Goal: Task Accomplishment & Management: Complete application form

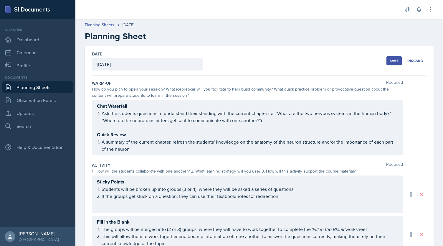
click at [394, 62] on div "Save" at bounding box center [394, 60] width 9 height 5
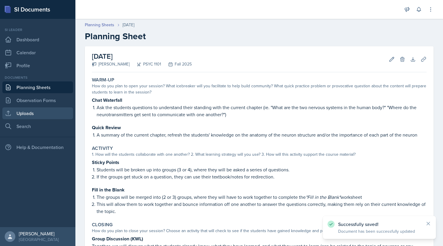
click at [33, 108] on link "Uploads" at bounding box center [37, 113] width 71 height 12
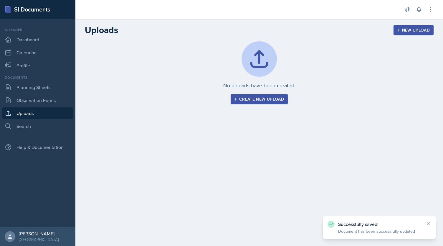
click at [262, 99] on div "Create new upload" at bounding box center [260, 99] width 50 height 5
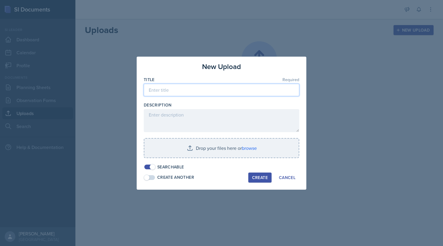
click at [202, 88] on input at bounding box center [222, 90] width 156 height 12
click at [260, 89] on input "Presentation" at bounding box center [222, 90] width 156 height 12
click at [203, 89] on input "Tuesday, August" at bounding box center [222, 90] width 156 height 12
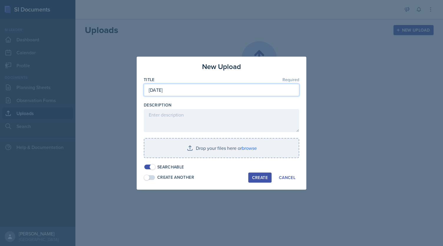
type input "[DATE]"
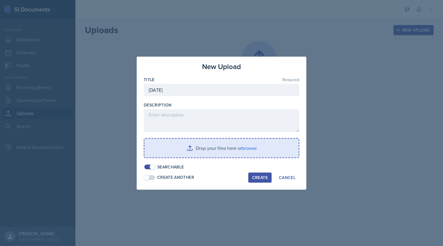
click at [200, 148] on input "file" at bounding box center [221, 148] width 154 height 19
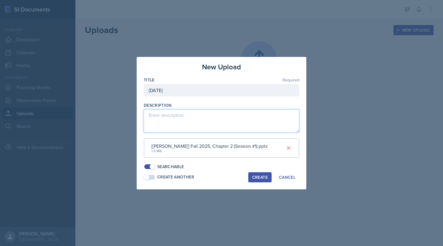
click at [197, 127] on textarea at bounding box center [222, 120] width 156 height 23
click at [190, 112] on textarea "Presentation." at bounding box center [222, 120] width 156 height 23
click at [185, 121] on textarea "Presentation." at bounding box center [222, 120] width 156 height 23
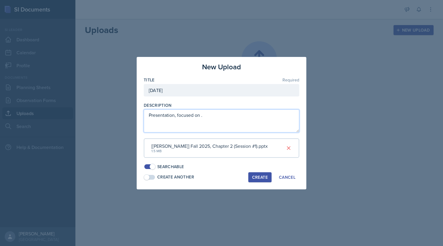
paste textarea "The role of biology in psychology"
click at [212, 114] on textarea "Presentation, focused on The role of biology in psychology, ." at bounding box center [222, 120] width 156 height 23
click at [272, 116] on textarea "Presentation, focused on The Role of Biology in Psychology, ." at bounding box center [222, 120] width 156 height 23
click at [289, 116] on textarea "Presentation, focused on The Role of Biology in Psychology, structure of ." at bounding box center [222, 120] width 156 height 23
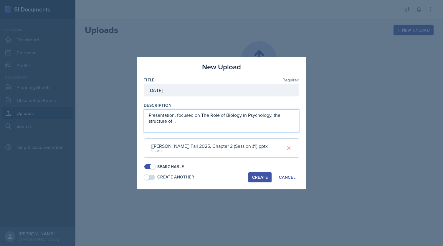
click at [173, 120] on textarea "Presentation, focused on The Role of Biology in Psychology, the structure of ." at bounding box center [222, 120] width 156 height 23
click at [181, 123] on textarea "Presentation, focused on The Role of Biology in Psychology, the structure of ne…" at bounding box center [222, 120] width 156 height 23
click at [272, 115] on textarea "Presentation, focused on The Role of Biology in Psychology, the structure of ne…" at bounding box center [222, 120] width 156 height 23
click at [151, 115] on textarea "Presentation, focused on The Role of Biology in Psychology; the structure of ne…" at bounding box center [222, 120] width 156 height 23
click at [210, 121] on textarea "Presentation focused on The Role of Biology in Psychology; the nervous system a…" at bounding box center [222, 120] width 156 height 23
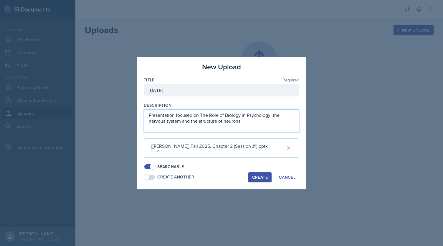
click at [210, 121] on textarea "Presentation focused on The Role of Biology in Psychology; the nervous system a…" at bounding box center [222, 120] width 156 height 23
type textarea "Presentation focused on The Role of Biology in Psychology; the nervous system a…"
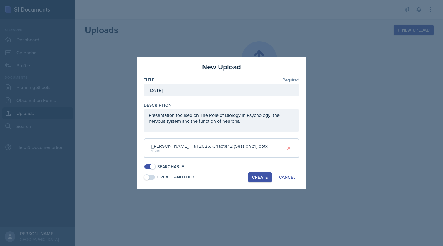
click at [257, 177] on div "Create" at bounding box center [260, 177] width 16 height 5
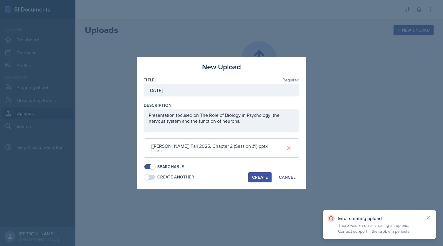
click at [257, 177] on div "Create" at bounding box center [260, 177] width 16 height 5
click at [289, 148] on icon at bounding box center [289, 148] width 6 height 6
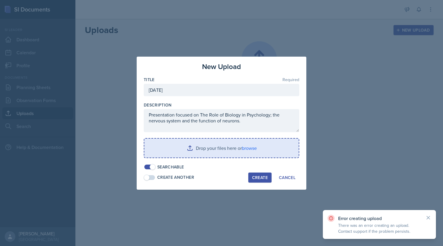
click at [213, 147] on input "file" at bounding box center [221, 148] width 154 height 19
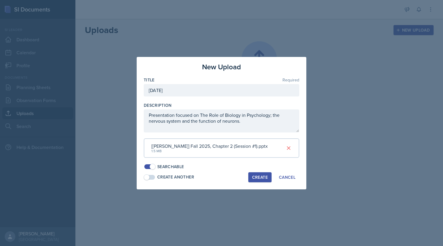
click at [258, 176] on div "Create" at bounding box center [260, 177] width 16 height 5
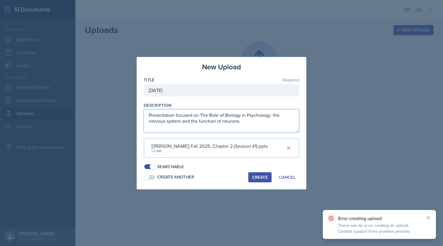
click at [250, 111] on textarea "Presentation focused on The Role of Biology in Psychology; the nervous system a…" at bounding box center [222, 120] width 156 height 23
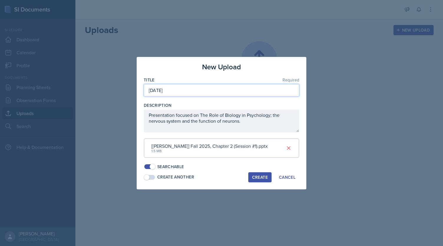
click at [207, 89] on input "[DATE]" at bounding box center [222, 90] width 156 height 12
type input "C"
type input "Fall 2025, Chapter 2"
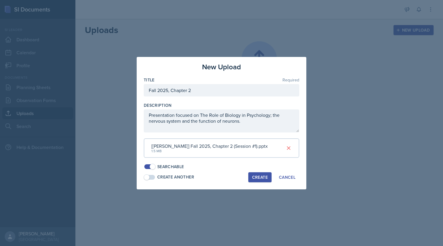
click at [253, 175] on div "Create" at bounding box center [260, 177] width 16 height 5
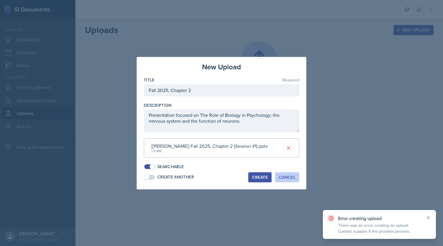
click at [279, 177] on button "Cancel" at bounding box center [287, 177] width 24 height 10
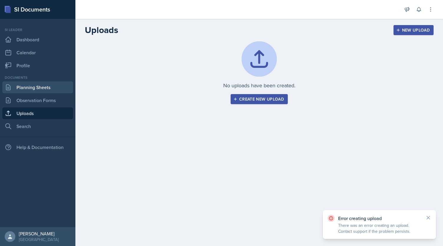
click at [34, 89] on link "Planning Sheets" at bounding box center [37, 87] width 71 height 12
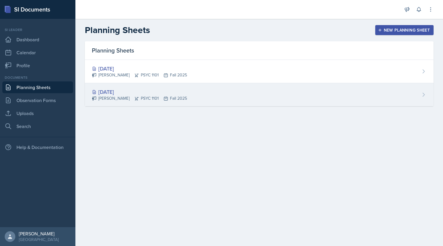
click at [299, 92] on div "Aug 26th, 2025 Kendall Gibson PSYC 1101 Fall 2025" at bounding box center [259, 94] width 349 height 23
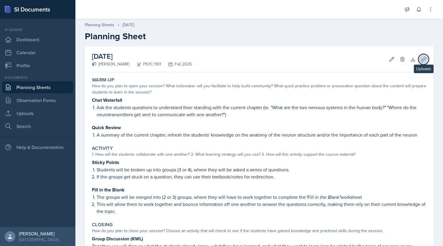
click at [423, 61] on button "Uploads" at bounding box center [424, 59] width 11 height 11
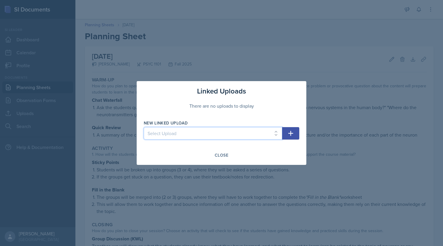
click at [218, 137] on select "Select Upload Tuesday, August 26, 2025 Tuesday, August 26, 2025 Tuesday, August…" at bounding box center [213, 133] width 139 height 12
select select "a9358d8a-a984-4a4c-8de3-21047bbc9d7e"
click at [144, 127] on select "Select Upload Tuesday, August 26, 2025 Tuesday, August 26, 2025 Tuesday, August…" at bounding box center [213, 133] width 139 height 12
click at [203, 152] on div "Close" at bounding box center [222, 155] width 156 height 10
click at [222, 154] on div "Close" at bounding box center [222, 155] width 14 height 5
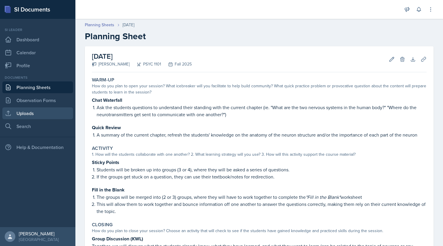
click at [42, 115] on link "Uploads" at bounding box center [37, 113] width 71 height 12
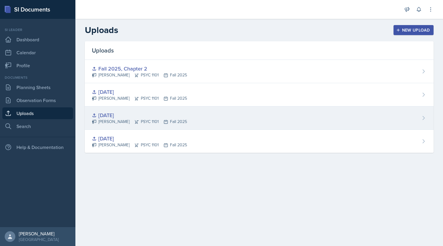
click at [292, 122] on div "Tuesday, August 26, 2025 Kendall Gibson PSYC 1101 Fall 2025" at bounding box center [259, 117] width 349 height 23
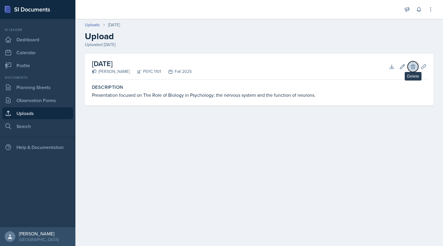
click at [414, 66] on icon at bounding box center [413, 67] width 6 height 6
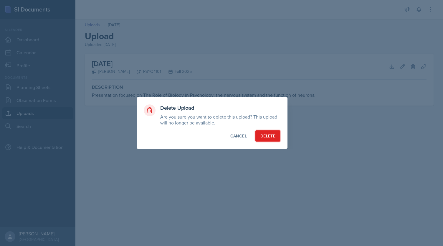
click at [264, 131] on button "Delete" at bounding box center [268, 135] width 25 height 11
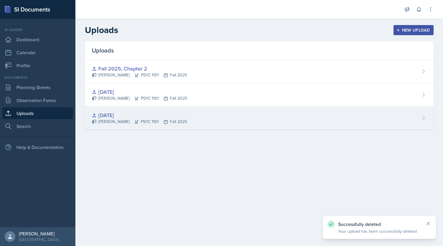
click at [292, 116] on div "[DATE] [PERSON_NAME] PSYC 1101 Fall 2025" at bounding box center [259, 117] width 349 height 23
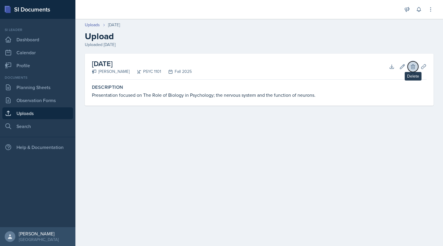
click at [411, 69] on icon at bounding box center [413, 67] width 6 height 6
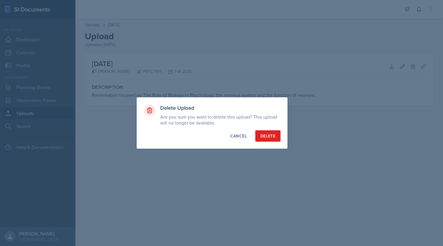
click at [263, 137] on div "Delete" at bounding box center [268, 136] width 15 height 6
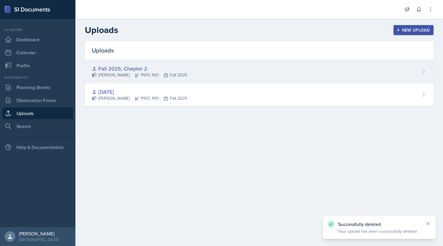
click at [121, 68] on div "Fall 2025, Chapter 2" at bounding box center [139, 69] width 95 height 8
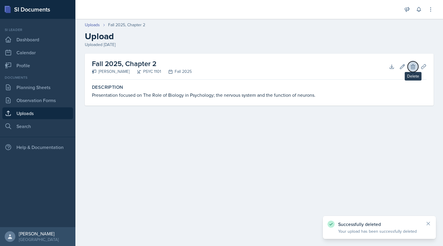
click at [417, 66] on button "Delete" at bounding box center [413, 66] width 11 height 11
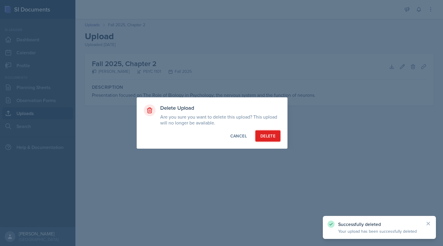
click at [269, 136] on div "Delete" at bounding box center [268, 136] width 15 height 6
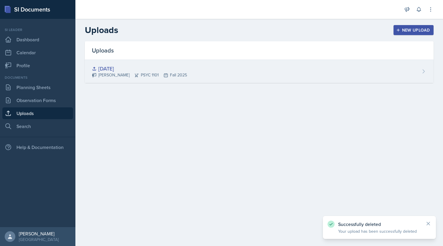
click at [126, 75] on div "[PERSON_NAME] PSYC 1101 Fall 2025" at bounding box center [139, 75] width 95 height 6
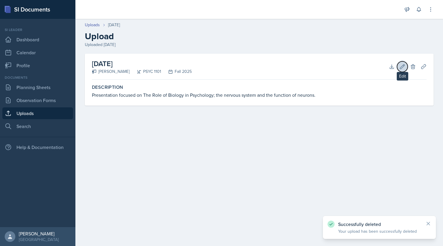
click at [404, 66] on icon at bounding box center [403, 66] width 4 height 4
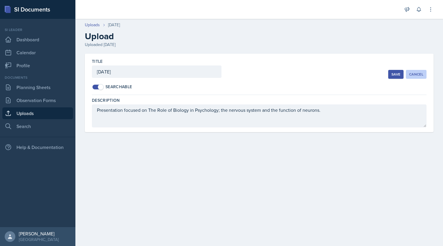
click at [410, 78] on button "Cancel" at bounding box center [416, 74] width 21 height 9
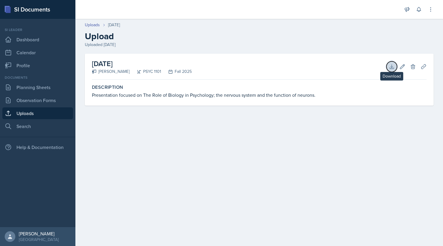
click at [387, 65] on button "Download" at bounding box center [392, 66] width 11 height 11
click at [93, 25] on link "Uploads" at bounding box center [92, 25] width 15 height 6
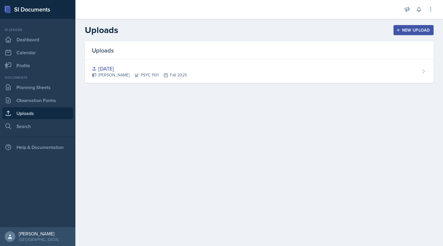
click at [424, 34] on button "New Upload" at bounding box center [414, 30] width 40 height 10
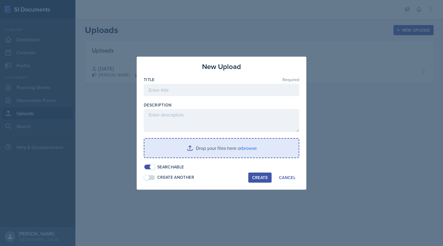
click at [195, 149] on input "file" at bounding box center [221, 148] width 154 height 19
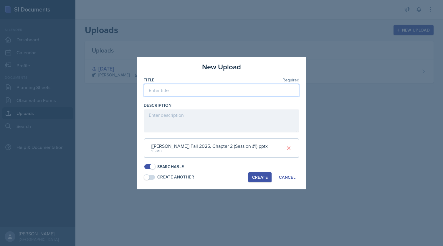
click at [159, 88] on input at bounding box center [222, 90] width 156 height 12
type input "NEW"
click at [257, 180] on button "Create" at bounding box center [259, 177] width 23 height 10
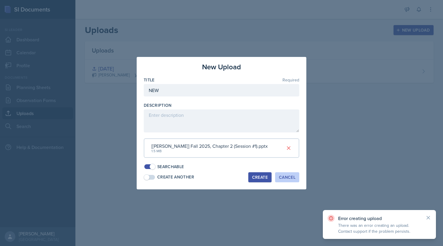
click at [282, 179] on div "Cancel" at bounding box center [287, 177] width 17 height 5
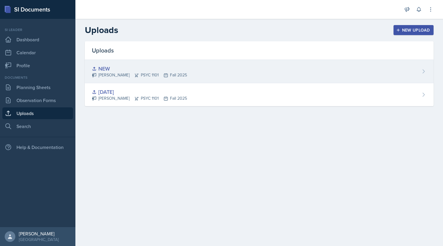
click at [134, 73] on icon at bounding box center [136, 75] width 5 height 5
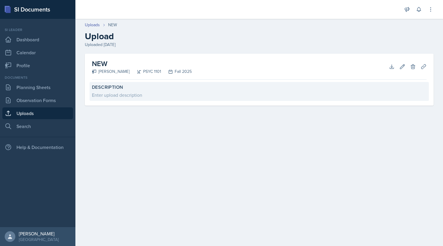
click at [145, 90] on div "Description Enter upload description" at bounding box center [260, 91] width 340 height 19
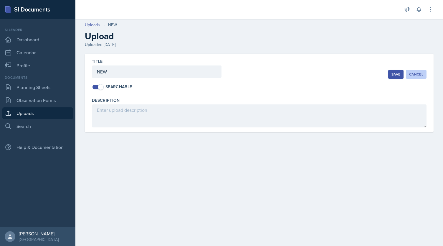
click at [424, 75] on button "Cancel" at bounding box center [416, 74] width 21 height 9
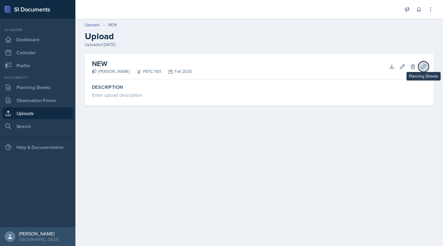
click at [426, 68] on icon at bounding box center [424, 67] width 6 height 6
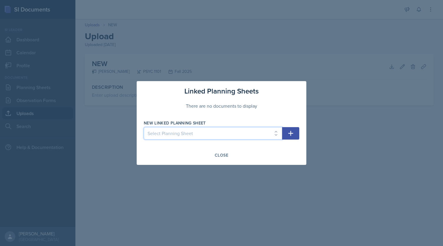
click at [242, 135] on select "Select Planning Sheet Aug 28th, 2025 Aug 26th, 2025" at bounding box center [213, 133] width 139 height 12
click at [327, 163] on div at bounding box center [221, 123] width 443 height 246
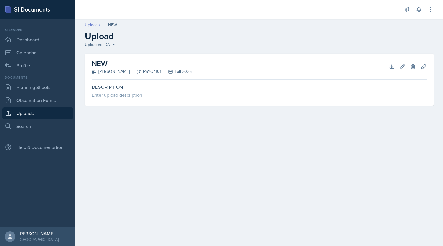
click at [92, 24] on link "Uploads" at bounding box center [92, 25] width 15 height 6
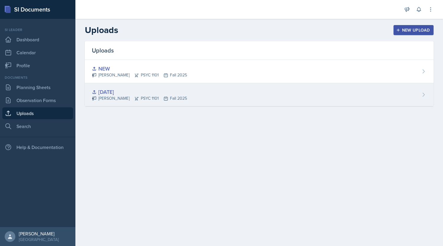
click at [166, 94] on div "[DATE]" at bounding box center [139, 92] width 95 height 8
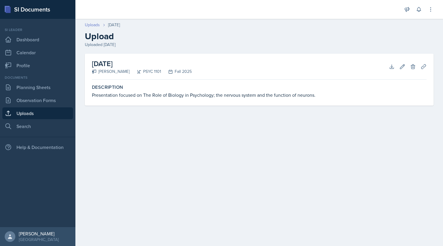
click at [93, 27] on link "Uploads" at bounding box center [92, 25] width 15 height 6
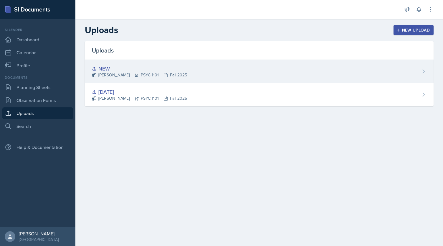
click at [422, 69] on icon at bounding box center [424, 71] width 6 height 6
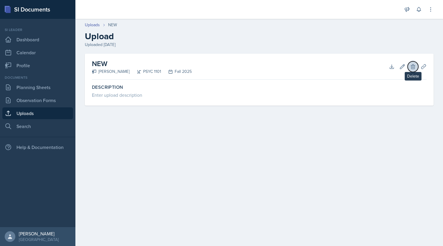
click at [416, 67] on button "Delete" at bounding box center [413, 66] width 11 height 11
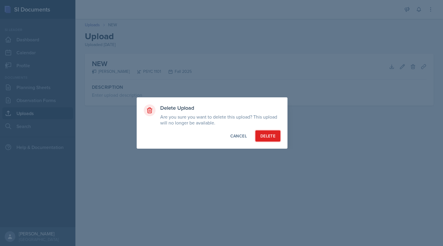
click at [273, 134] on div "Delete" at bounding box center [268, 136] width 15 height 6
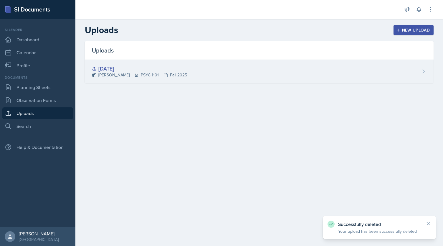
click at [159, 65] on div "[DATE]" at bounding box center [139, 69] width 95 height 8
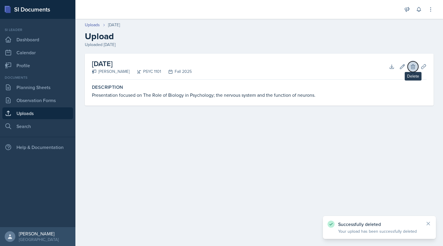
click at [411, 68] on icon at bounding box center [413, 67] width 6 height 6
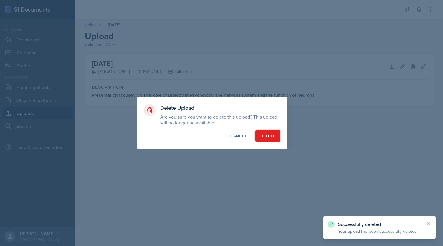
click at [267, 131] on button "Delete" at bounding box center [268, 135] width 25 height 11
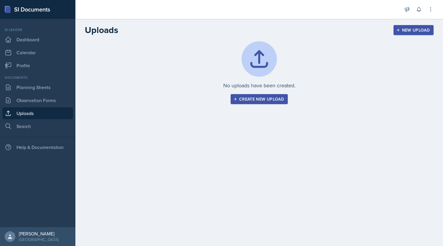
click at [245, 99] on div "Create new upload" at bounding box center [260, 99] width 50 height 5
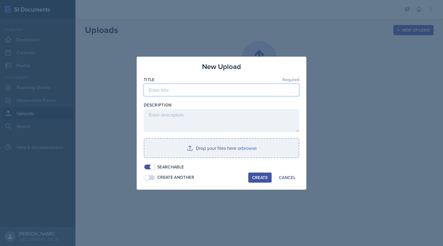
click at [216, 94] on input at bounding box center [222, 90] width 156 height 12
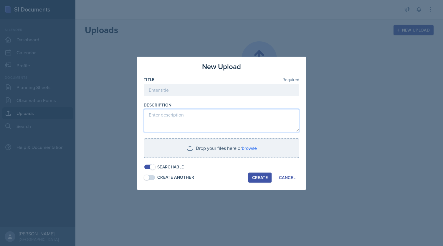
click at [197, 122] on textarea at bounding box center [222, 120] width 156 height 23
paste textarea "Presentation focused on The Role of Biology in Psychology; the nervous system a…"
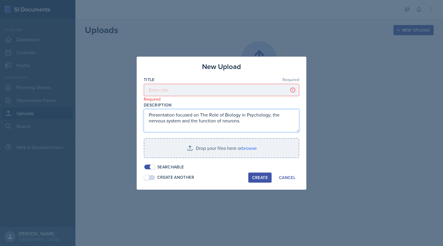
type textarea "Presentation focused on The Role of Biology in Psychology; the nervous system a…"
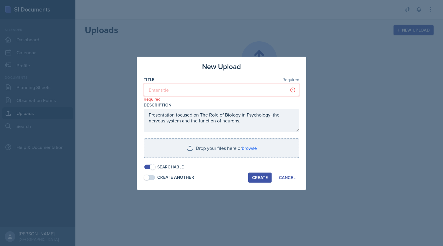
click at [185, 88] on input at bounding box center [222, 90] width 156 height 12
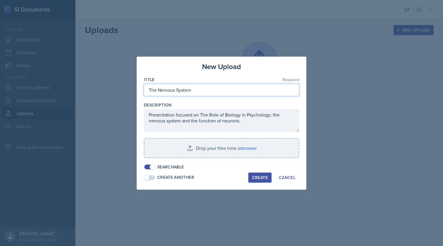
click at [150, 90] on input "The Nervous System" at bounding box center [222, 90] width 156 height 12
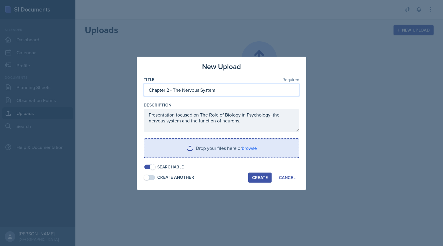
type input "Chapter 2 - The Nervous System"
click at [246, 148] on input "file" at bounding box center [221, 148] width 154 height 19
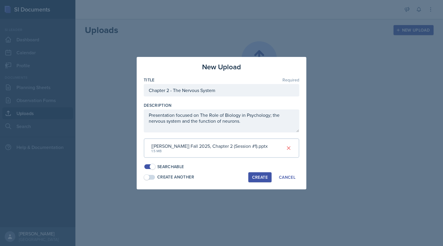
click at [257, 173] on button "Create" at bounding box center [259, 177] width 23 height 10
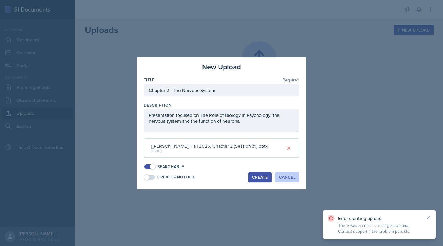
click at [287, 177] on div "Cancel" at bounding box center [287, 177] width 17 height 5
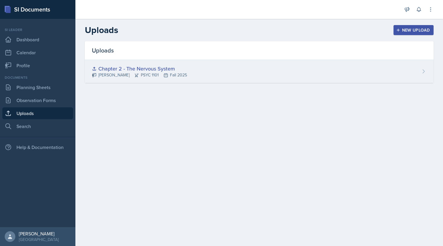
click at [248, 72] on div "Chapter 2 - The Nervous System [PERSON_NAME] PSYC 1101 Fall 2025" at bounding box center [259, 71] width 349 height 23
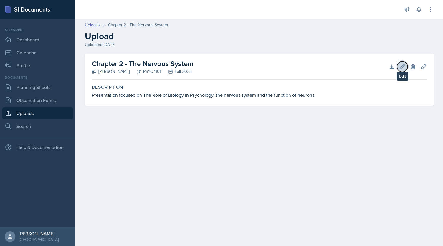
click at [403, 64] on icon at bounding box center [403, 67] width 6 height 6
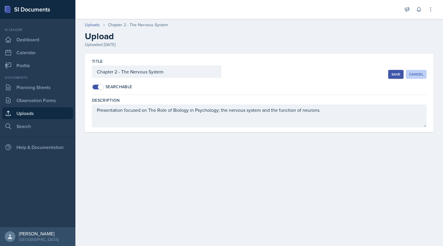
click at [411, 73] on div "Cancel" at bounding box center [416, 74] width 14 height 5
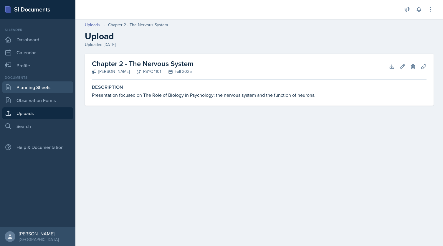
click at [49, 84] on link "Planning Sheets" at bounding box center [37, 87] width 71 height 12
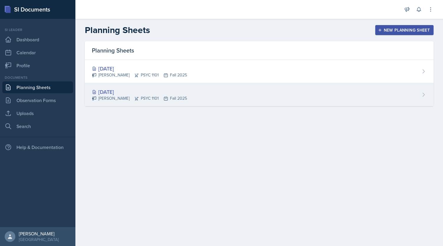
click at [201, 89] on div "Aug 26th, 2025 Kendall Gibson PSYC 1101 Fall 2025" at bounding box center [259, 94] width 349 height 23
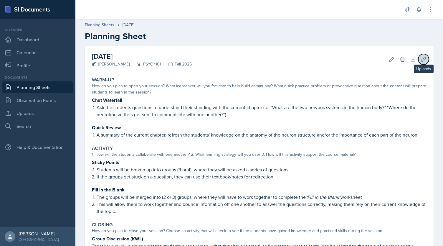
click at [420, 63] on button "Uploads" at bounding box center [424, 59] width 11 height 11
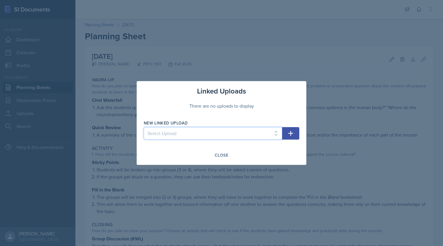
click at [238, 132] on select "Select Upload Chapter 2 - The Nervous System" at bounding box center [213, 133] width 139 height 12
select select "f4cf7a61-1d00-4df4-9abf-fdd787c33deb"
click at [144, 127] on select "Select Upload Chapter 2 - The Nervous System" at bounding box center [213, 133] width 139 height 12
click at [290, 130] on icon "button" at bounding box center [290, 133] width 7 height 7
select select
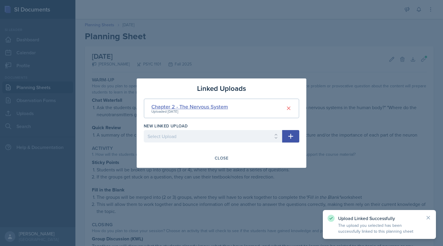
click at [200, 104] on div "Chapter 2 - The Nervous System" at bounding box center [190, 107] width 77 height 8
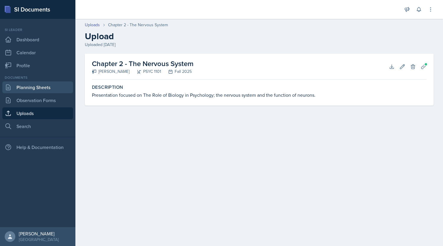
click at [31, 85] on link "Planning Sheets" at bounding box center [37, 87] width 71 height 12
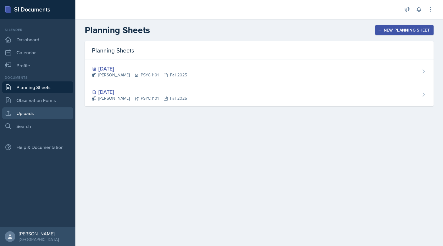
click at [32, 113] on link "Uploads" at bounding box center [37, 113] width 71 height 12
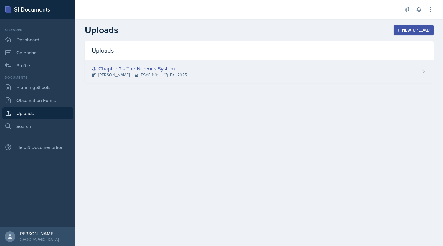
click at [165, 79] on div "Chapter 2 - The Nervous System Kendall Gibson PSYC 1101 Fall 2025" at bounding box center [259, 71] width 349 height 23
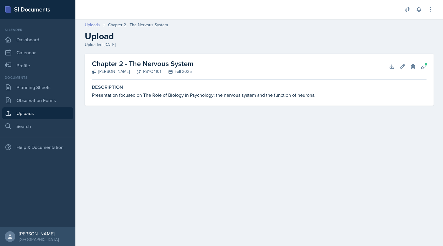
click at [96, 23] on link "Uploads" at bounding box center [92, 25] width 15 height 6
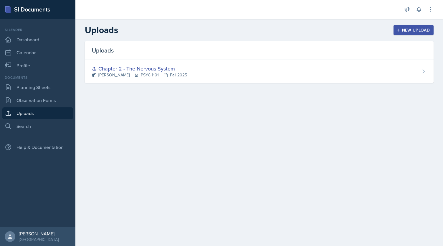
click at [401, 30] on div "New Upload" at bounding box center [414, 30] width 33 height 5
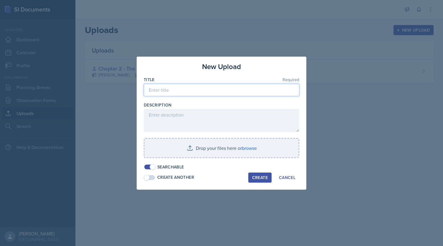
click at [233, 88] on input at bounding box center [222, 90] width 156 height 12
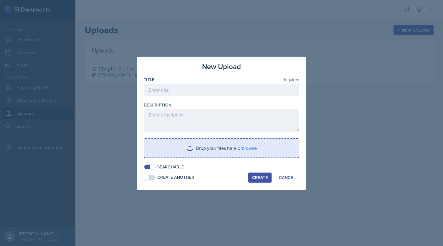
click at [203, 147] on input "file" at bounding box center [221, 148] width 154 height 19
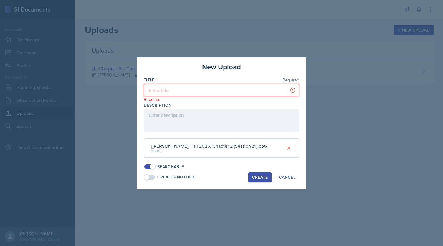
click at [248, 88] on input at bounding box center [222, 90] width 156 height 12
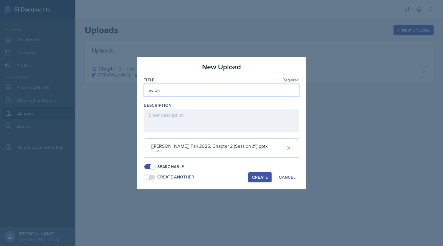
type input "jwlda"
click at [258, 177] on div "Create" at bounding box center [260, 177] width 16 height 5
click at [280, 179] on div "Cancel" at bounding box center [287, 177] width 17 height 5
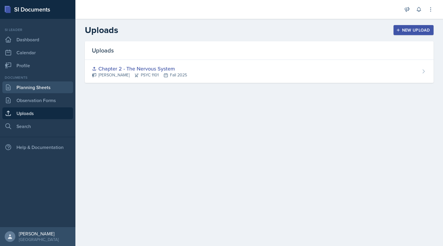
click at [27, 89] on link "Planning Sheets" at bounding box center [37, 87] width 71 height 12
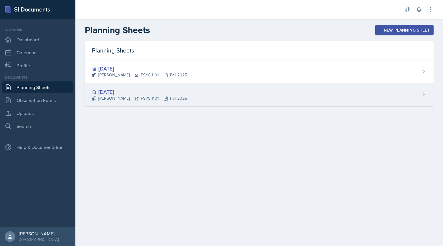
click at [126, 98] on div "[PERSON_NAME] PSYC 1101 Fall 2025" at bounding box center [139, 98] width 95 height 6
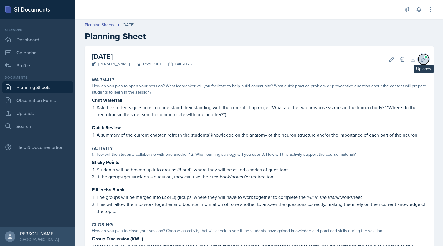
click at [421, 60] on icon at bounding box center [424, 59] width 6 height 6
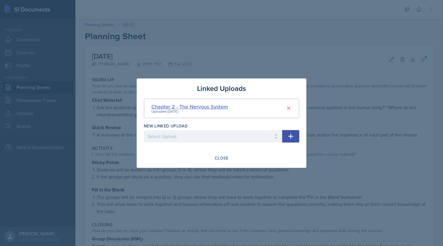
click at [201, 106] on div "Chapter 2 - The Nervous System" at bounding box center [190, 107] width 77 height 8
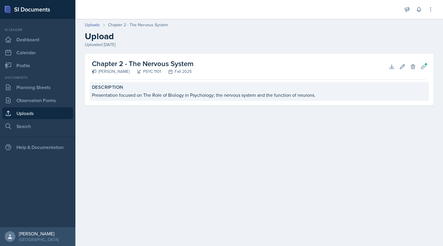
click at [227, 97] on div "Presentation focused on The Role of Biology in Psychology; the nervous system a…" at bounding box center [259, 94] width 335 height 7
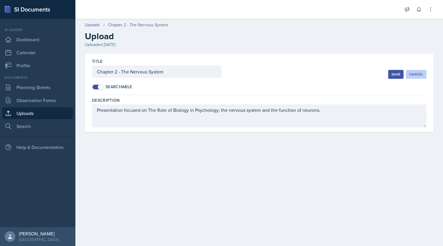
click at [418, 76] on div "Cancel" at bounding box center [416, 74] width 14 height 5
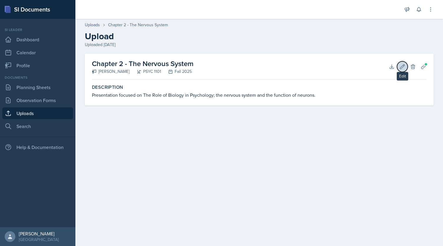
click at [404, 66] on icon at bounding box center [403, 67] width 6 height 6
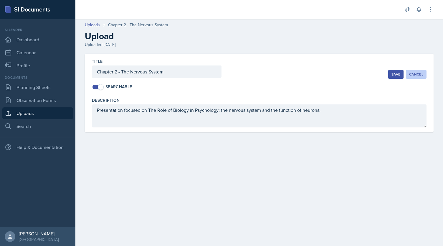
click at [415, 78] on button "Cancel" at bounding box center [416, 74] width 21 height 9
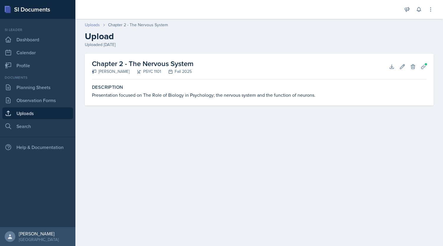
click at [96, 26] on link "Uploads" at bounding box center [92, 25] width 15 height 6
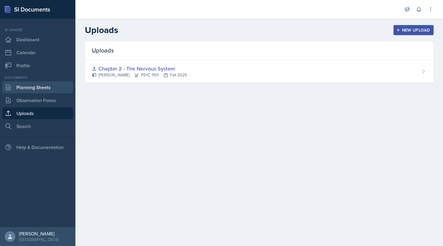
click at [42, 87] on link "Planning Sheets" at bounding box center [37, 87] width 71 height 12
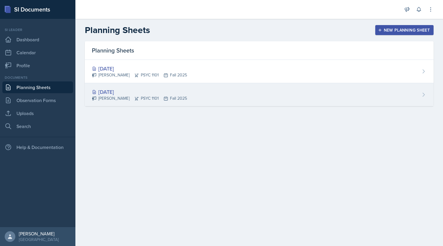
click at [134, 98] on icon at bounding box center [136, 98] width 5 height 5
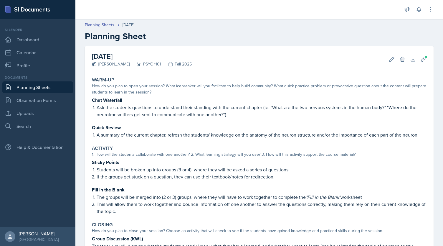
scroll to position [92, 0]
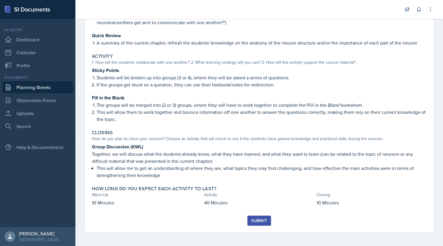
click at [262, 221] on div "Submit" at bounding box center [259, 220] width 16 height 5
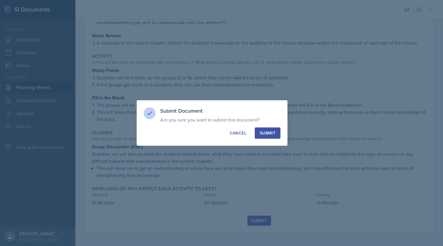
click at [260, 135] on div "Submit" at bounding box center [268, 133] width 16 height 6
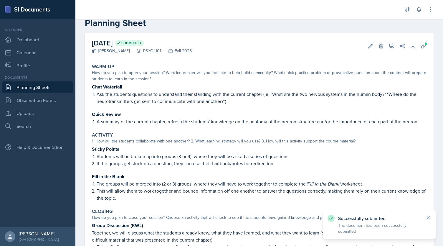
scroll to position [0, 0]
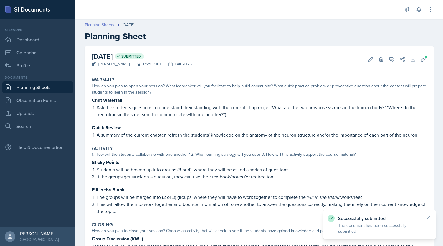
click at [93, 27] on link "Planning Sheets" at bounding box center [99, 25] width 29 height 6
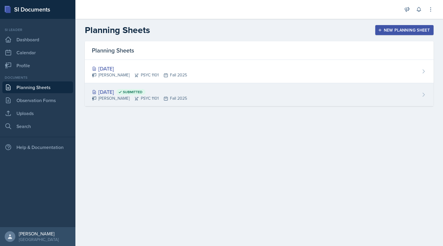
click at [147, 96] on div "[PERSON_NAME] PSYC 1101 Fall 2025" at bounding box center [139, 98] width 95 height 6
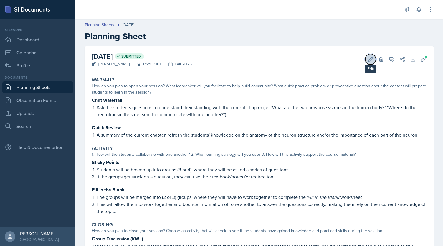
click at [368, 61] on icon at bounding box center [371, 59] width 6 height 6
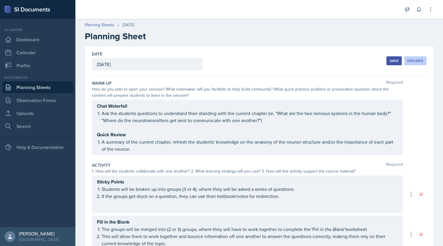
click at [416, 60] on div "Discard" at bounding box center [416, 60] width 16 height 5
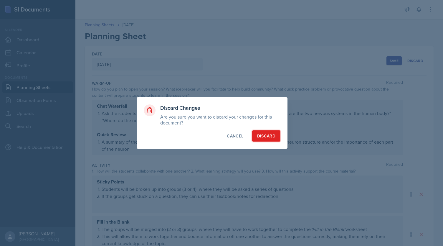
click at [267, 138] on div "Discard" at bounding box center [266, 136] width 18 height 6
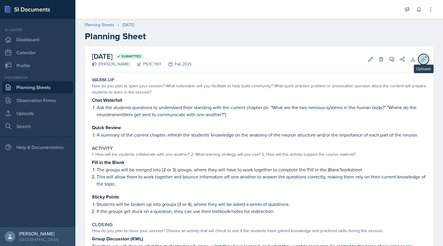
click at [421, 61] on icon at bounding box center [424, 59] width 6 height 6
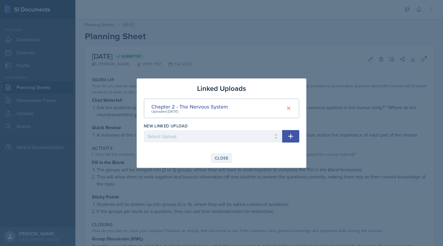
click at [217, 159] on div "Close" at bounding box center [222, 158] width 14 height 5
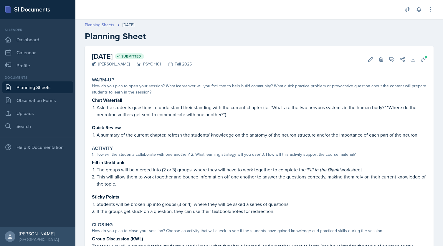
click at [100, 24] on link "Planning Sheets" at bounding box center [99, 25] width 29 height 6
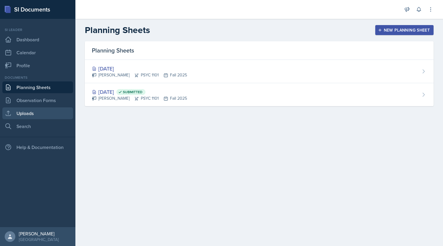
click at [37, 115] on link "Uploads" at bounding box center [37, 113] width 71 height 12
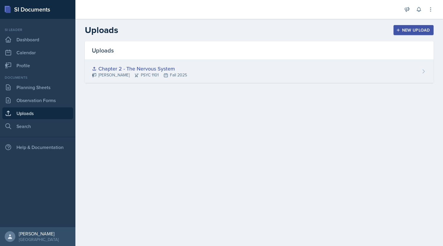
click at [168, 74] on div "[PERSON_NAME] PSYC 1101 Fall 2025" at bounding box center [139, 75] width 95 height 6
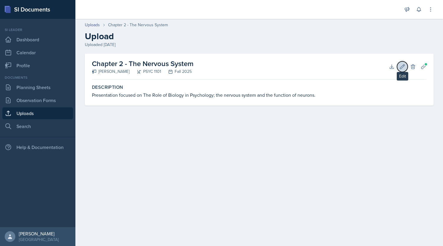
click at [402, 68] on icon at bounding box center [403, 67] width 6 height 6
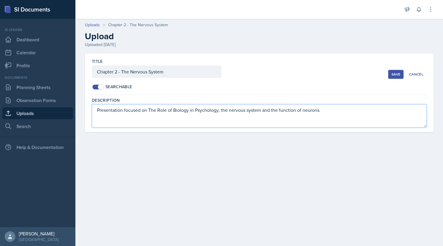
click at [327, 111] on textarea "Presentation focused on The Role of Biology in Psychology; the nervous system a…" at bounding box center [259, 115] width 335 height 23
paste textarea "[URL][DOMAIN_NAME]"
type textarea "Presentation focused on The Role of Biology in Psychology; the nervous system a…"
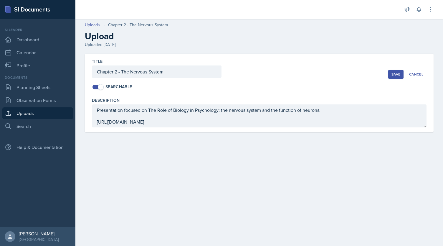
click at [377, 100] on div "Description" at bounding box center [259, 100] width 335 height 6
click at [397, 76] on button "Save" at bounding box center [396, 74] width 15 height 9
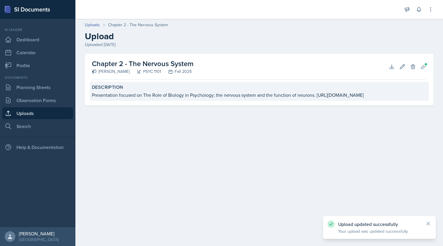
click at [263, 98] on div "Presentation focused on The Role of Biology in Psychology; the nervous system a…" at bounding box center [259, 94] width 335 height 7
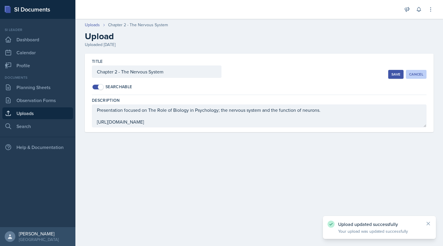
click at [420, 78] on button "Cancel" at bounding box center [416, 74] width 21 height 9
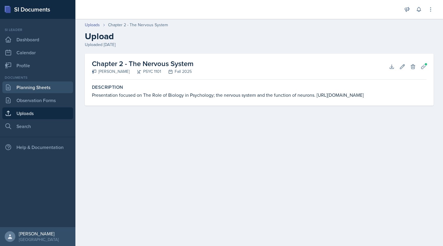
click at [37, 81] on link "Planning Sheets" at bounding box center [37, 87] width 71 height 12
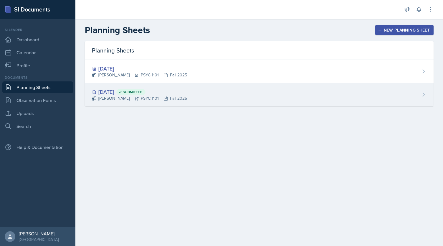
click at [133, 102] on div "[DATE] Submitted [PERSON_NAME] PSYC 1101 Fall 2025" at bounding box center [259, 94] width 349 height 23
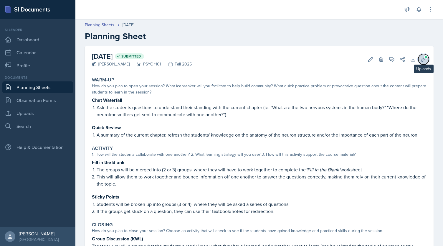
click at [424, 58] on span at bounding box center [426, 57] width 4 height 4
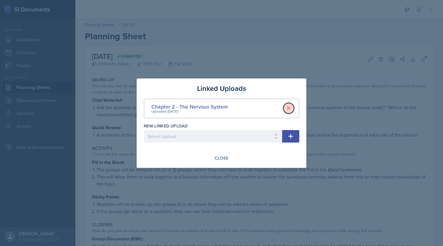
click at [289, 110] on icon at bounding box center [289, 108] width 6 height 6
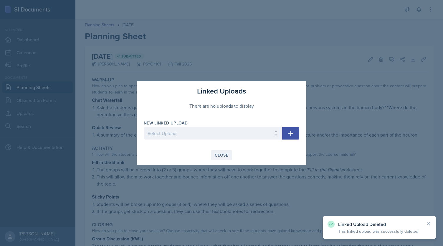
click at [224, 157] on div "Close" at bounding box center [222, 155] width 14 height 5
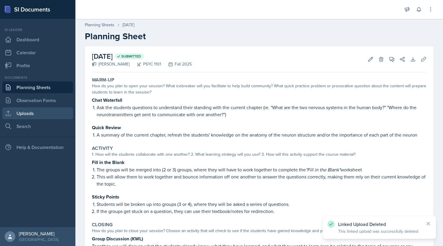
click at [38, 113] on link "Uploads" at bounding box center [37, 113] width 71 height 12
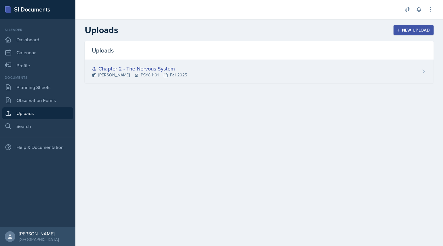
click at [325, 74] on div "Chapter 2 - The Nervous System Kendall Gibson PSYC 1101 Fall 2025" at bounding box center [259, 71] width 349 height 23
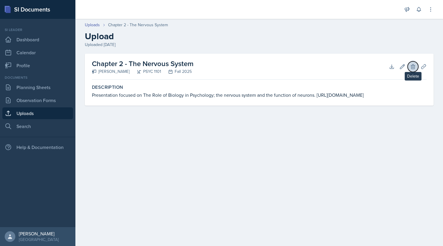
click at [412, 66] on icon at bounding box center [413, 67] width 6 height 6
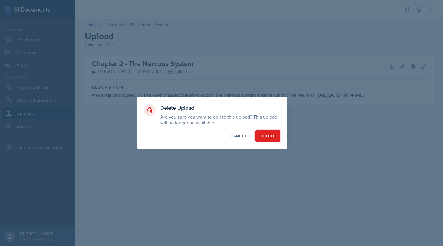
click at [258, 140] on button "Delete" at bounding box center [268, 135] width 25 height 11
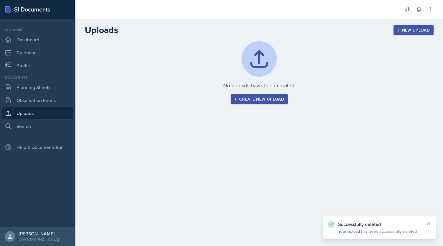
click at [272, 100] on div "Create new upload" at bounding box center [260, 99] width 50 height 5
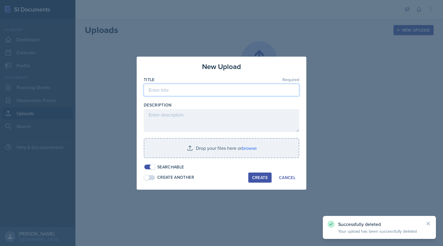
click at [199, 90] on input at bounding box center [222, 90] width 156 height 12
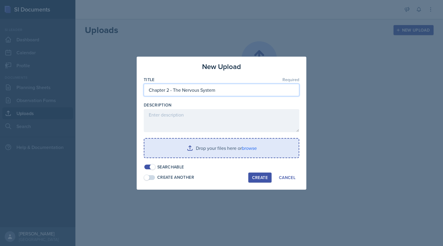
type input "Chapter 2 - The Nervous System"
click at [252, 148] on input "file" at bounding box center [221, 148] width 154 height 19
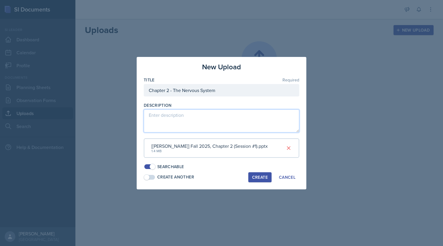
click at [172, 120] on textarea at bounding box center [222, 120] width 156 height 23
paste textarea "[URL][DOMAIN_NAME]"
type textarea "[URL][DOMAIN_NAME]"
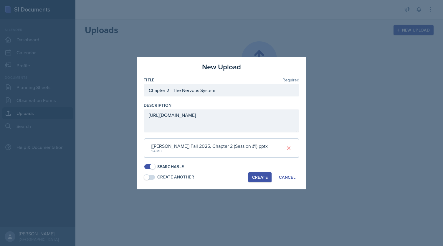
click at [256, 178] on div "Create" at bounding box center [260, 177] width 16 height 5
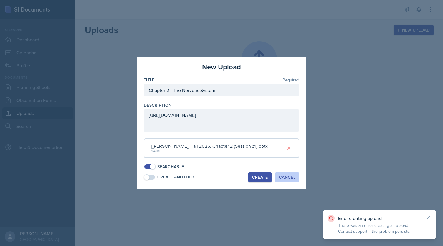
click at [284, 175] on div "Cancel" at bounding box center [287, 177] width 17 height 5
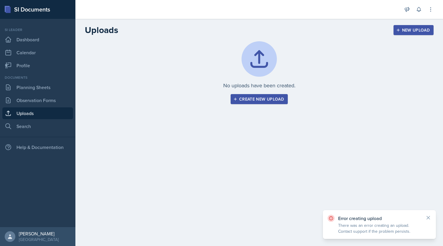
scroll to position [0, 0]
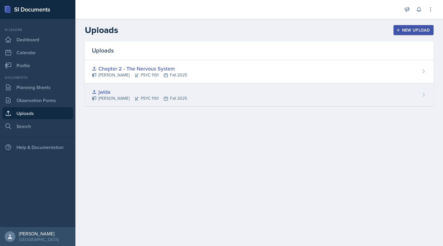
click at [206, 91] on div "jwlda [PERSON_NAME] PSYC 1101 Fall 2025" at bounding box center [259, 94] width 349 height 23
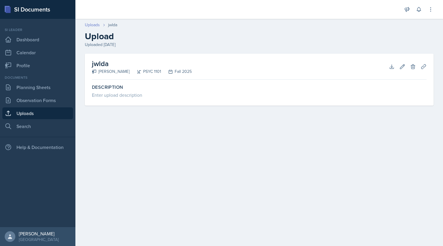
click at [93, 25] on link "Uploads" at bounding box center [92, 25] width 15 height 6
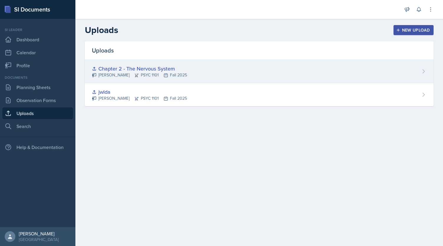
click at [203, 70] on div "Chapter 2 - The Nervous System [PERSON_NAME] PSYC 1101 Fall 2025" at bounding box center [259, 71] width 349 height 23
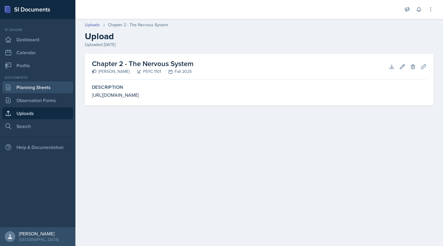
click at [23, 90] on link "Planning Sheets" at bounding box center [37, 87] width 71 height 12
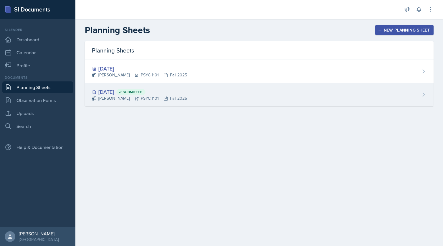
click at [164, 96] on icon at bounding box center [166, 98] width 5 height 5
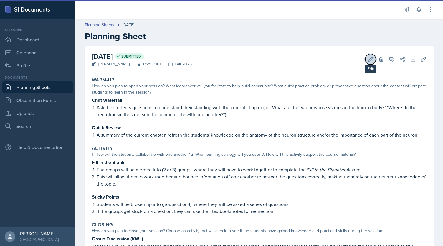
click at [366, 60] on button "Edit" at bounding box center [371, 59] width 11 height 11
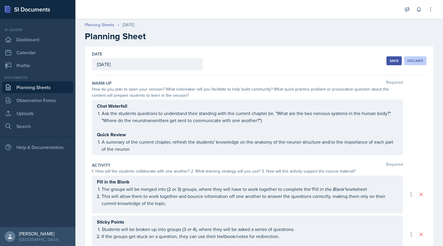
click at [409, 64] on button "Discard" at bounding box center [415, 60] width 22 height 9
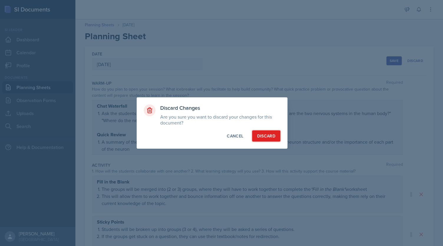
click at [271, 134] on div "Discard" at bounding box center [266, 136] width 18 height 6
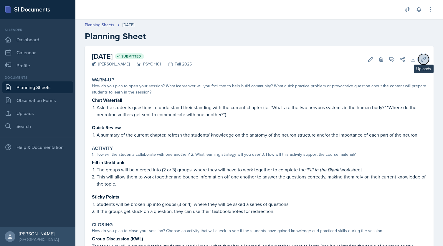
click at [421, 59] on icon at bounding box center [424, 59] width 6 height 6
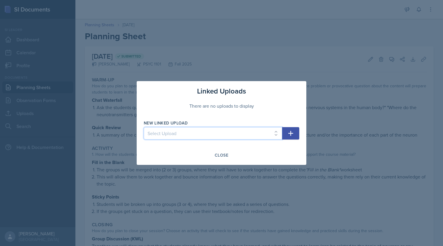
click at [218, 134] on select "Select Upload jwlda Chapter 2 - The Nervous System" at bounding box center [213, 133] width 139 height 12
select select "678d24f6-7f7e-48ce-8daa-396a0486d529"
click at [144, 127] on select "Select Upload jwlda Chapter 2 - The Nervous System" at bounding box center [213, 133] width 139 height 12
click at [294, 131] on icon "button" at bounding box center [290, 133] width 7 height 7
select select
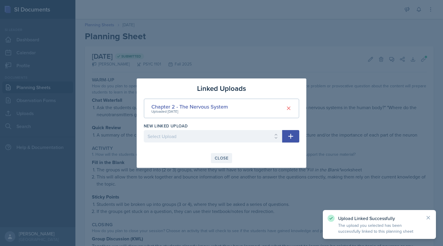
click at [221, 157] on div "Close" at bounding box center [222, 158] width 14 height 5
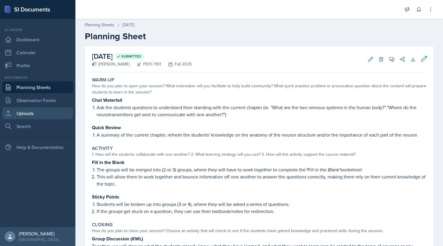
click at [34, 117] on link "Uploads" at bounding box center [37, 113] width 71 height 12
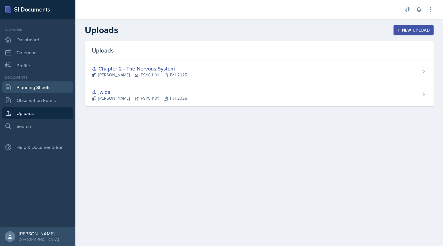
click at [9, 88] on icon at bounding box center [8, 87] width 4 height 5
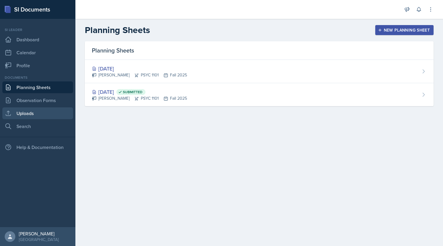
click at [34, 117] on link "Uploads" at bounding box center [37, 113] width 71 height 12
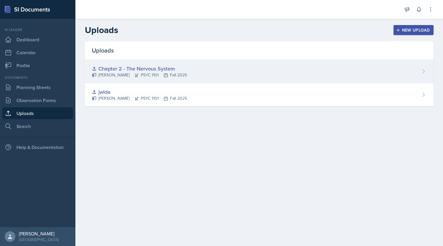
click at [158, 80] on div "Chapter 2 - The Nervous System [PERSON_NAME] PSYC 1101 Fall 2025" at bounding box center [259, 71] width 349 height 23
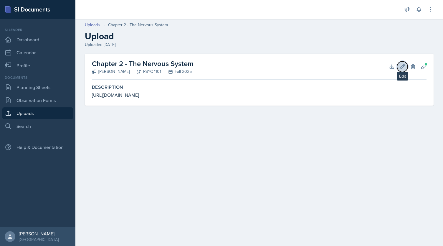
click at [403, 64] on icon at bounding box center [403, 67] width 6 height 6
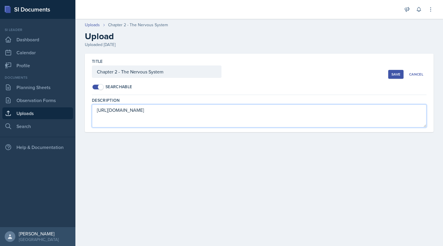
click at [371, 114] on textarea "[URL][DOMAIN_NAME]" at bounding box center [259, 115] width 335 height 23
paste textarea "[URL][DOMAIN_NAME]"
drag, startPoint x: 370, startPoint y: 113, endPoint x: 77, endPoint y: 81, distance: 295.0
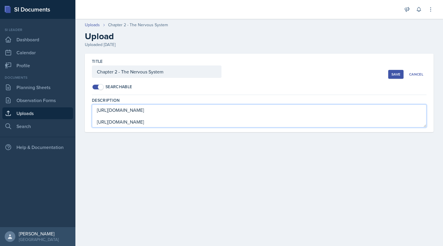
click at [77, 81] on div "Title Chapter 2 - The Nervous System Searchable Save Cancel Description [URL][D…" at bounding box center [259, 100] width 368 height 93
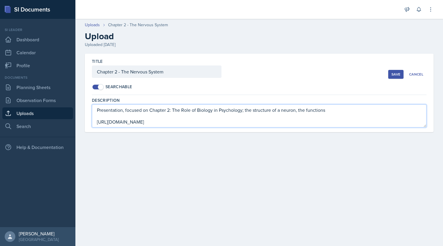
click at [271, 109] on textarea "Presentation, focused on Chapter 2: The Role of Biology in Psychology; the stru…" at bounding box center [259, 115] width 335 height 23
click at [362, 112] on textarea "Presentation, focused on Chapter 2: The Role of Biology in Psychology; the stru…" at bounding box center [259, 115] width 335 height 23
click at [325, 110] on textarea "Presentation, focused on Chapter 2: The Role of Biology in Psychology; the stru…" at bounding box center [259, 115] width 335 height 23
click at [227, 111] on textarea "Presentation, focused on Chapter 2: The Role of Biology in Psychology; the stru…" at bounding box center [259, 115] width 335 height 23
type textarea "Presentation, focused on Chapter 2: The Role of Biology in Psychology; the stru…"
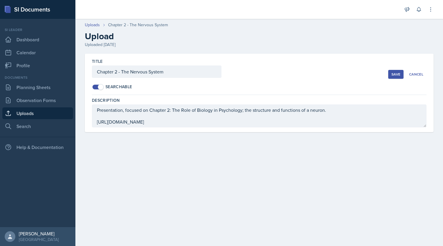
click at [400, 74] on div "Save" at bounding box center [396, 74] width 9 height 5
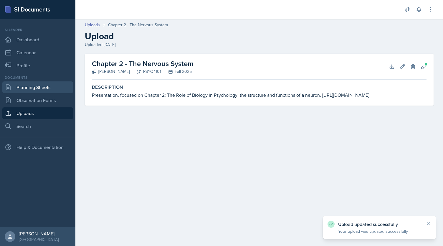
click at [23, 91] on link "Planning Sheets" at bounding box center [37, 87] width 71 height 12
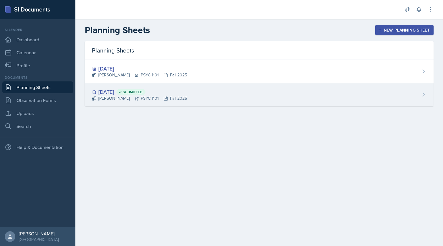
click at [164, 95] on div "[PERSON_NAME] PSYC 1101 Fall 2025" at bounding box center [139, 98] width 95 height 6
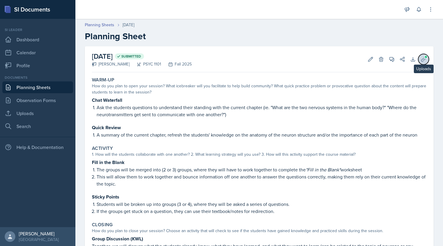
click at [423, 60] on button "Uploads" at bounding box center [424, 59] width 11 height 11
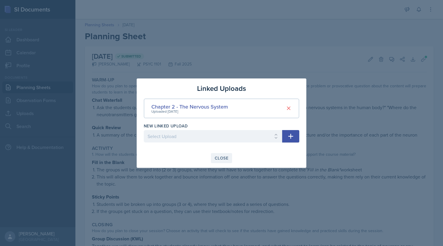
click at [219, 159] on div "Close" at bounding box center [222, 158] width 14 height 5
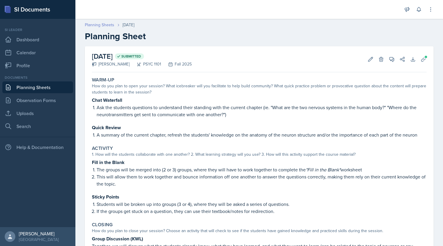
click at [96, 26] on link "Planning Sheets" at bounding box center [99, 25] width 29 height 6
